Goal: Task Accomplishment & Management: Use online tool/utility

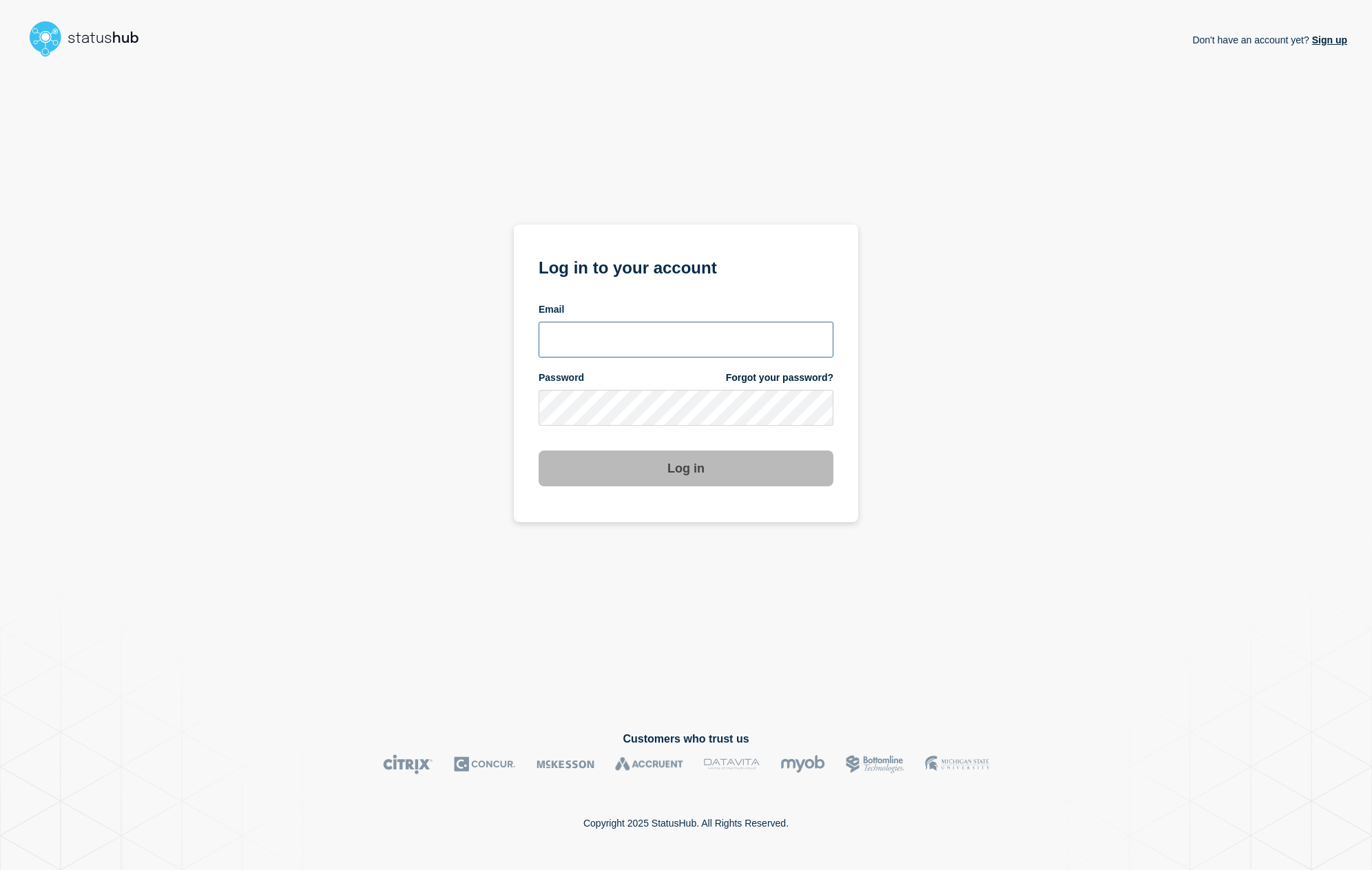
click at [626, 348] on input "email input" at bounding box center [686, 340] width 295 height 36
type input "sascha.engel@emarsys.com"
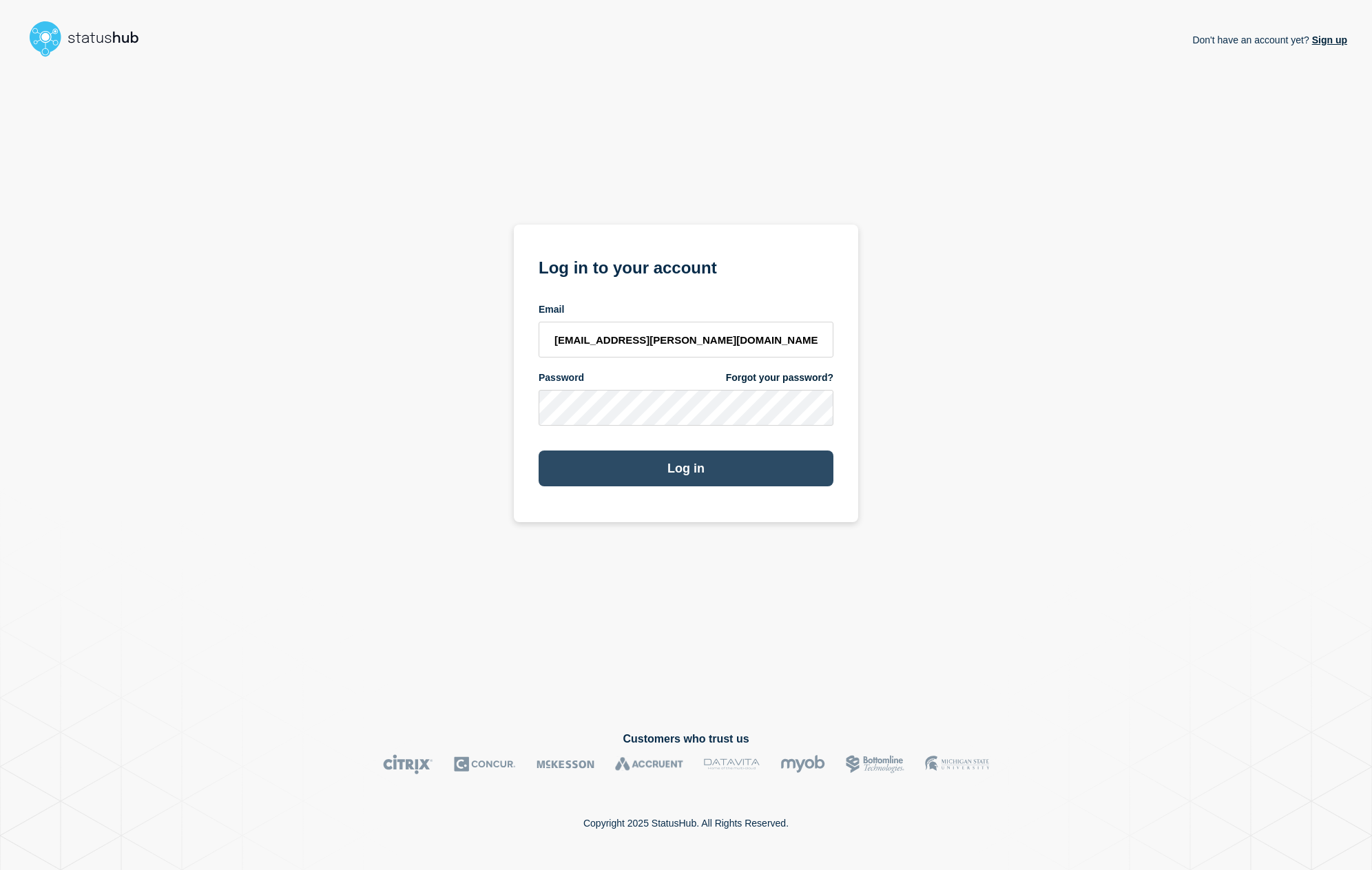
click at [680, 467] on button "Log in" at bounding box center [686, 469] width 295 height 36
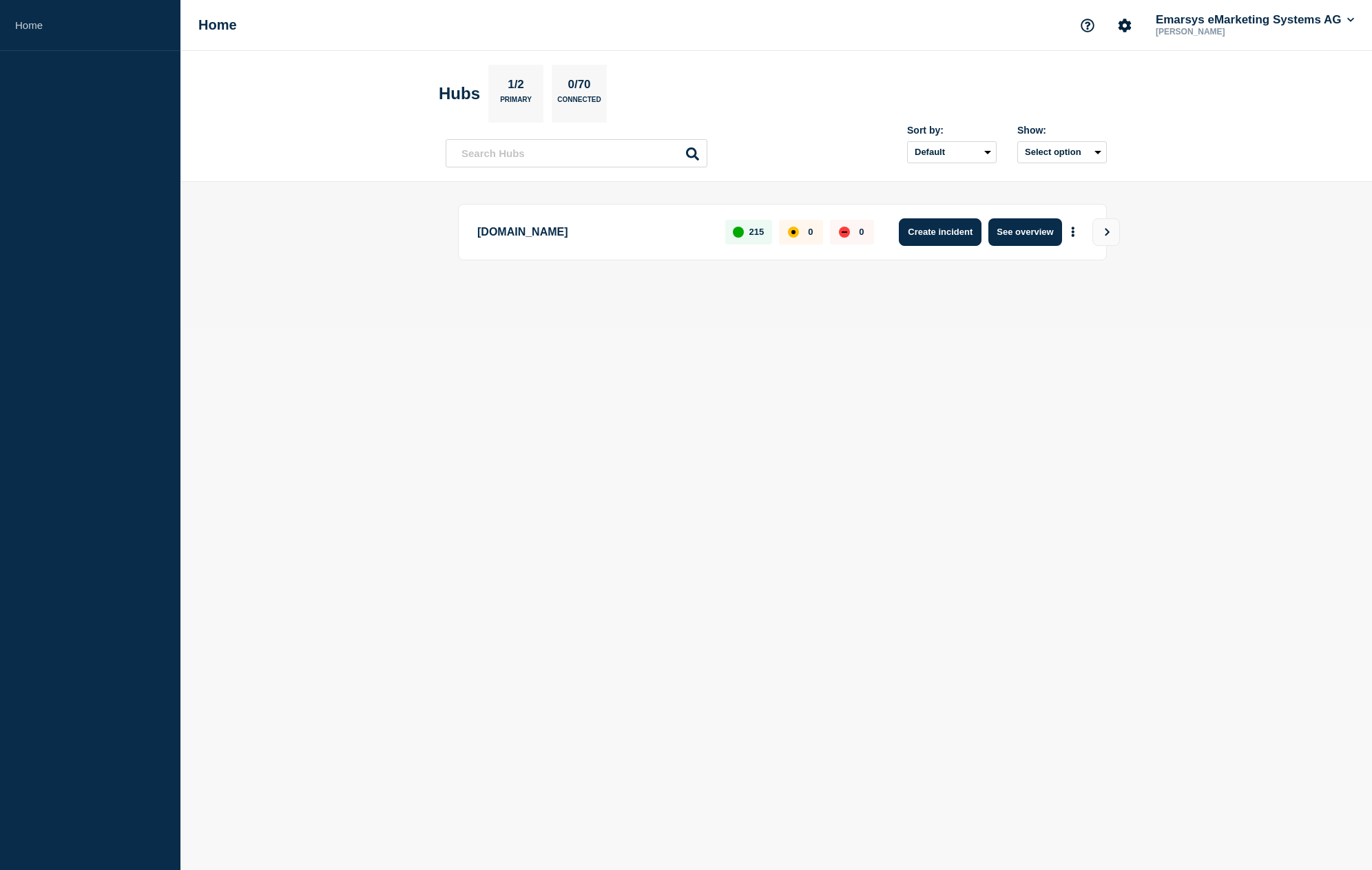
click at [924, 236] on button "Create incident" at bounding box center [940, 232] width 83 height 28
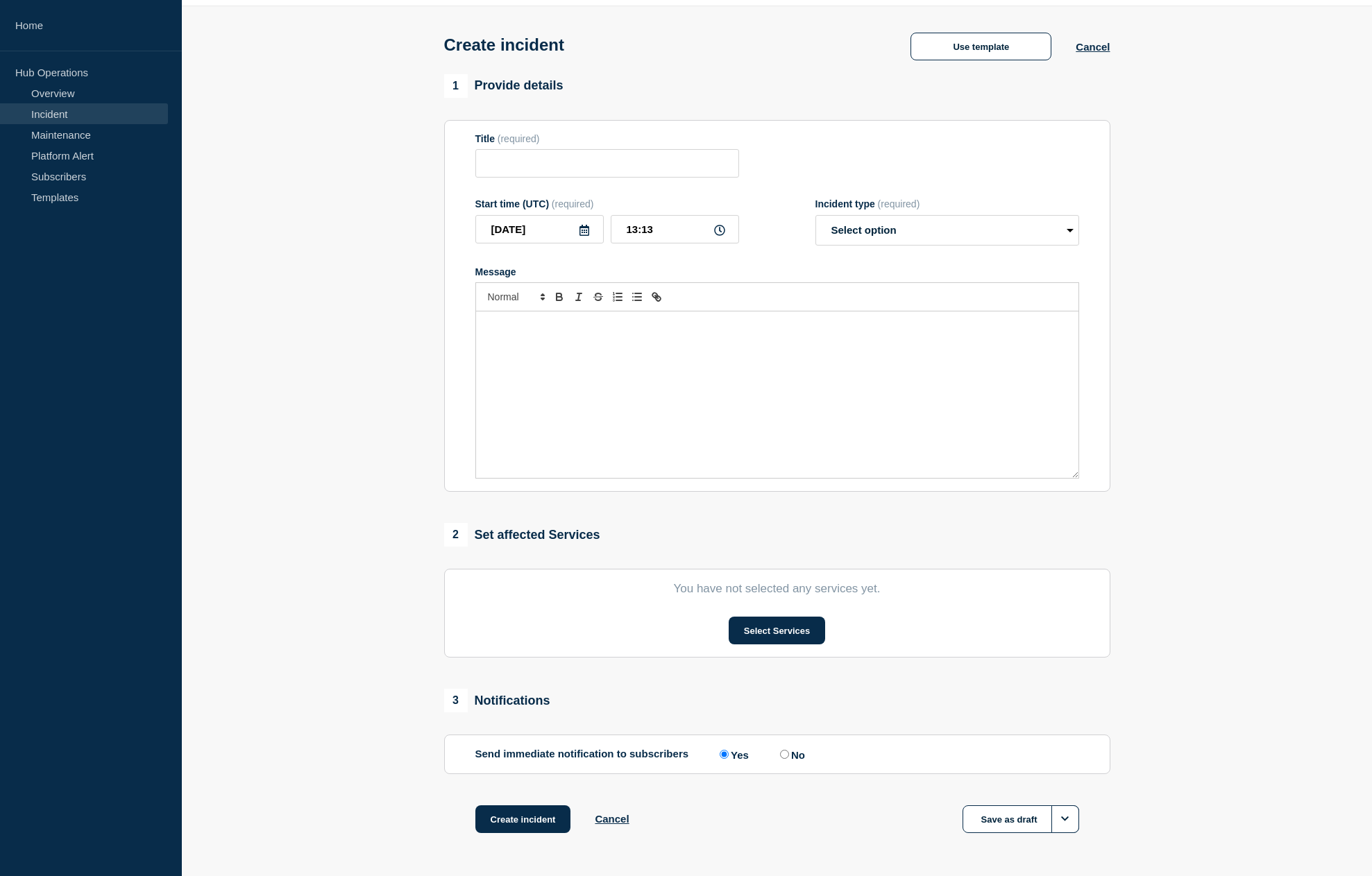
scroll to position [96, 0]
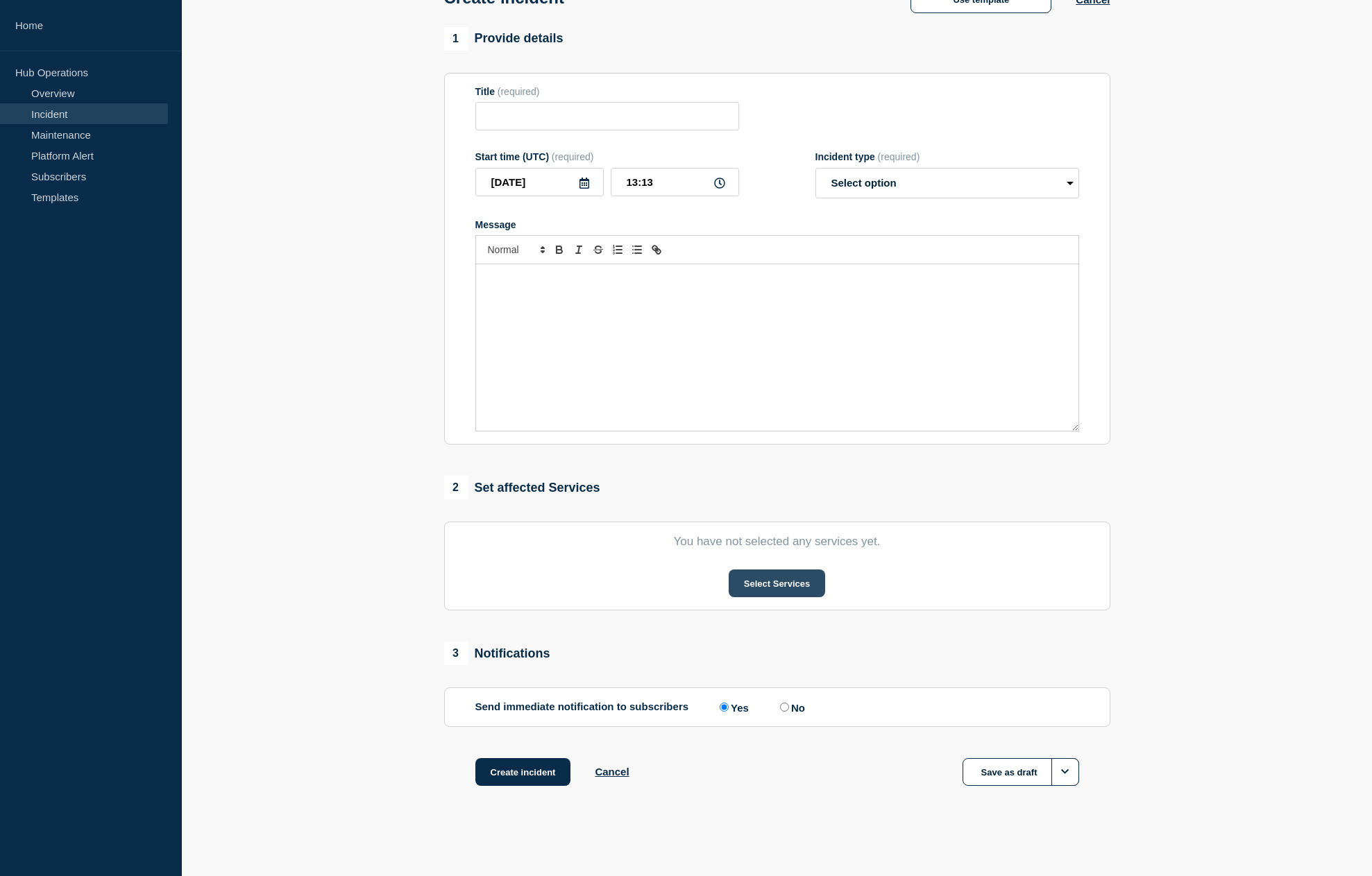
click at [776, 580] on button "Select Services" at bounding box center [777, 583] width 97 height 28
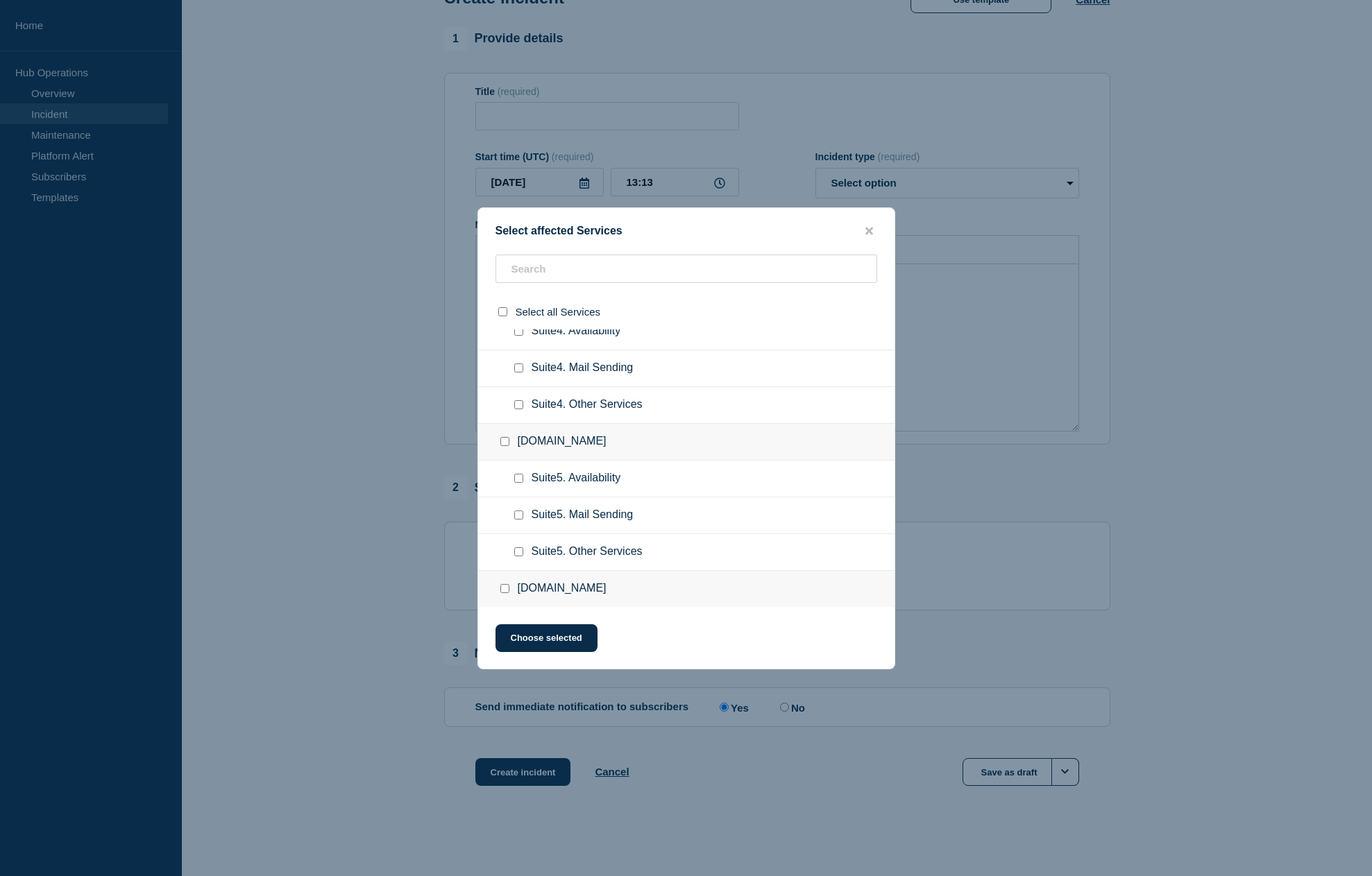
scroll to position [277, 0]
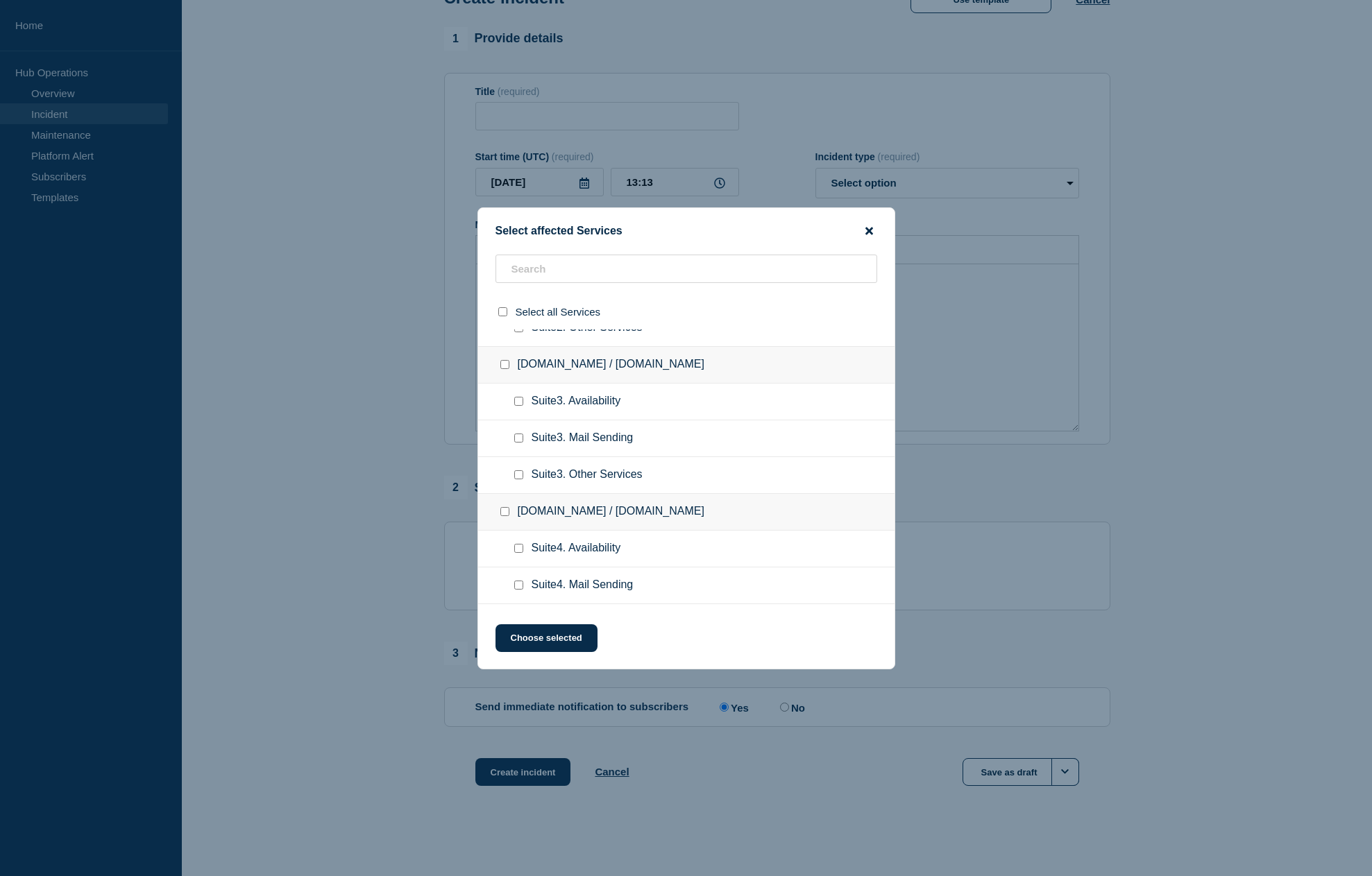
click at [871, 234] on icon "close button" at bounding box center [869, 230] width 8 height 11
